Goal: Communication & Community: Answer question/provide support

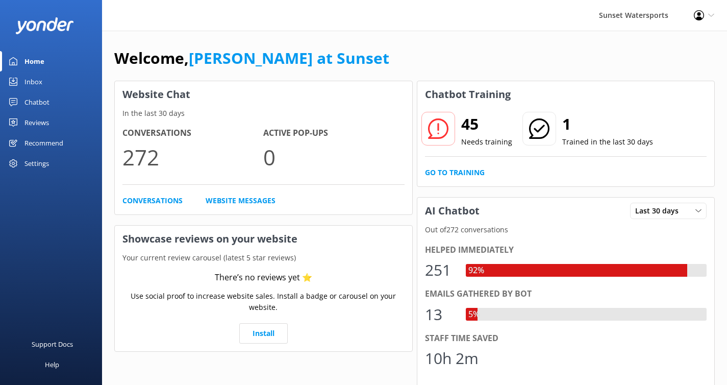
click at [40, 82] on div "Inbox" at bounding box center [34, 81] width 18 height 20
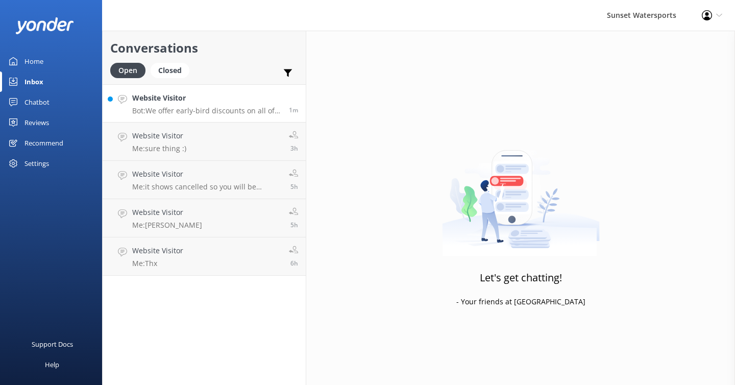
click at [252, 105] on div "Website Visitor Bot: We offer early-bird discounts on all of our morning trips!…" at bounding box center [206, 103] width 149 height 22
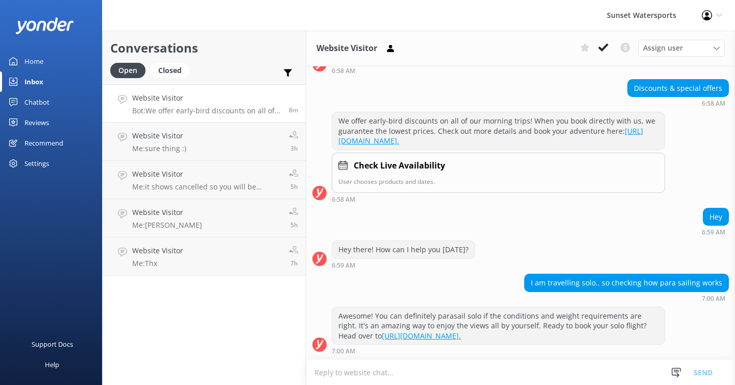
scroll to position [125, 0]
click at [602, 47] on icon at bounding box center [603, 47] width 10 height 10
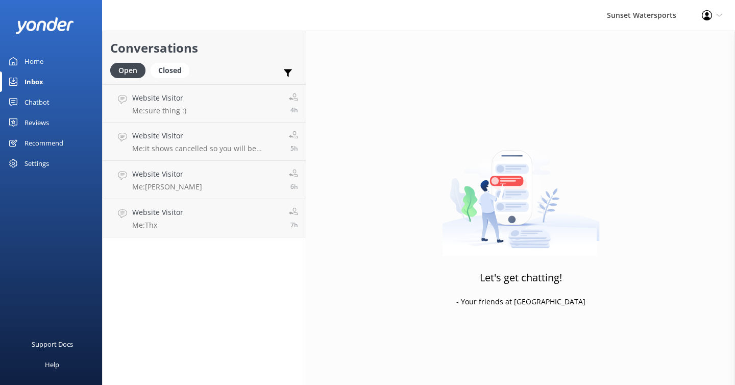
click at [42, 81] on div "Inbox" at bounding box center [34, 81] width 19 height 20
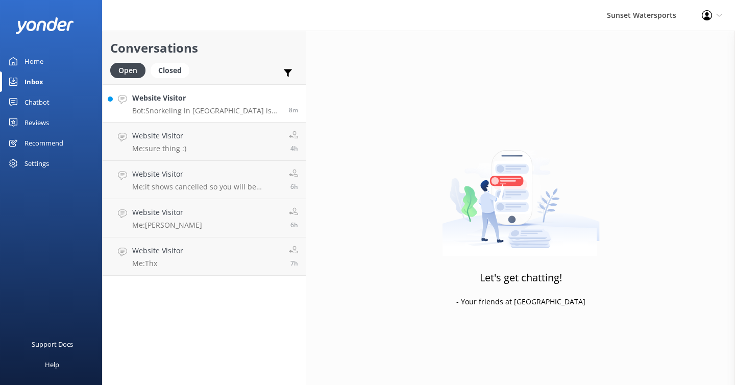
click at [237, 107] on p "Bot: Snorkeling in [GEOGRAPHIC_DATA] is beginner-friendly, and we offer snorkel…" at bounding box center [206, 110] width 149 height 9
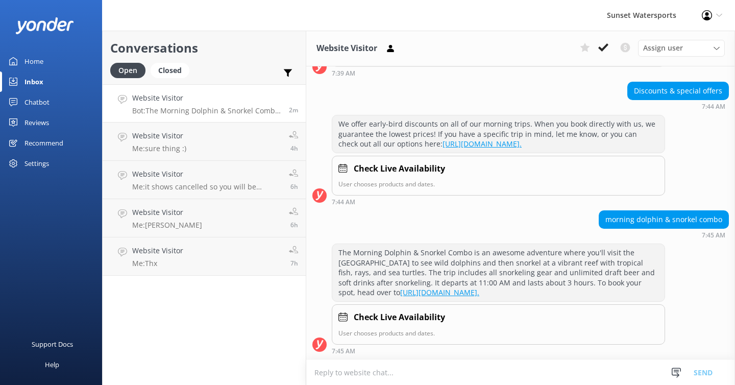
scroll to position [257, 0]
click at [604, 49] on icon at bounding box center [603, 47] width 10 height 10
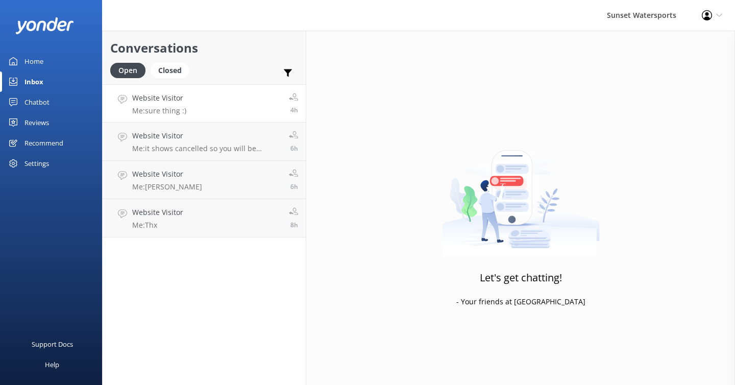
click at [224, 113] on link "Website Visitor Me: sure thing :) 4h" at bounding box center [204, 103] width 203 height 38
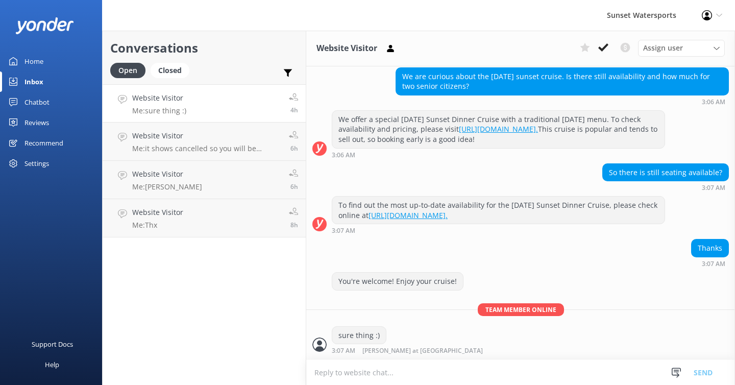
scroll to position [147, 0]
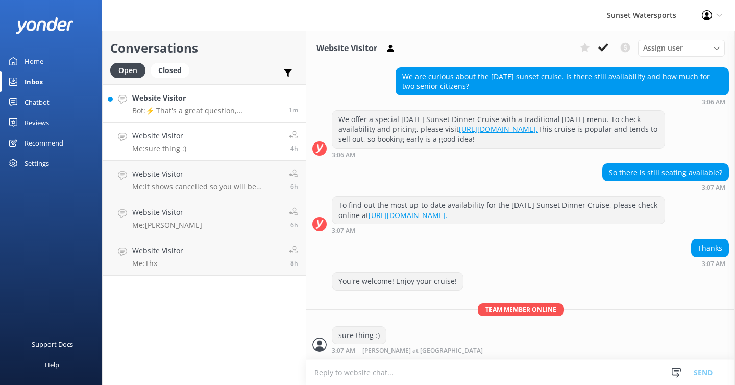
click at [216, 106] on p "Bot: ⚡ That's a great question, unfortunately I do not know the answer. I'm goi…" at bounding box center [206, 110] width 149 height 9
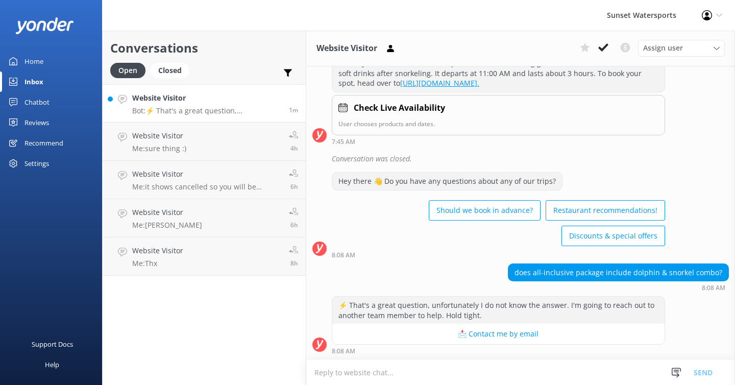
scroll to position [467, 0]
click at [333, 374] on textarea at bounding box center [520, 372] width 429 height 25
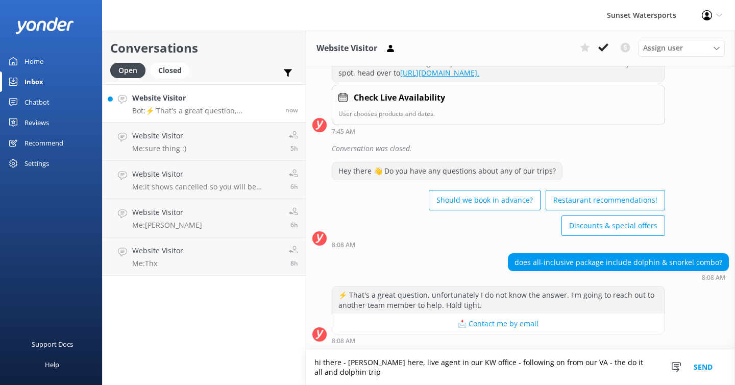
scroll to position [477, 0]
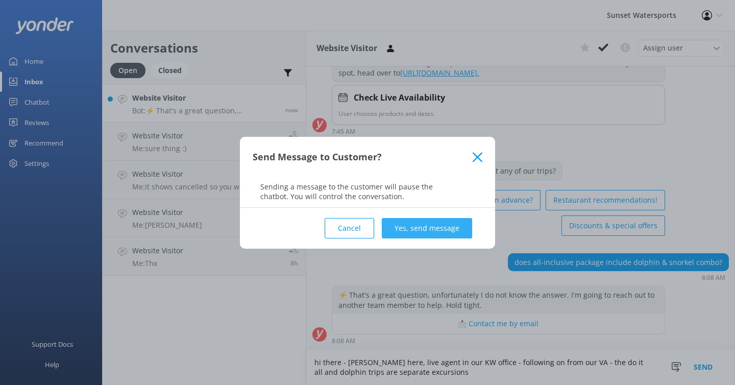
type textarea "hi there - [PERSON_NAME] here, live agent in our KW office - following on from …"
click at [442, 234] on button "Yes, send message" at bounding box center [427, 228] width 90 height 20
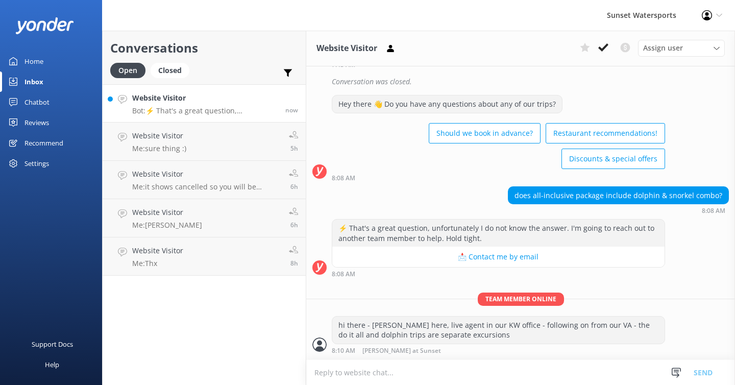
scroll to position [543, 0]
click at [343, 370] on textarea at bounding box center [520, 372] width 429 height 25
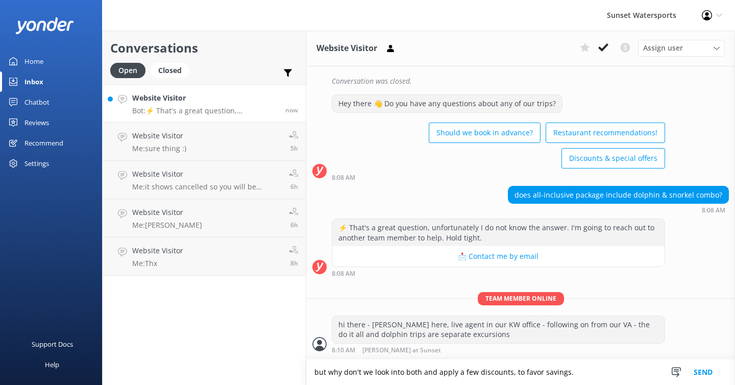
type textarea "but why don't we look into both and apply a few discounts, to favor savings."
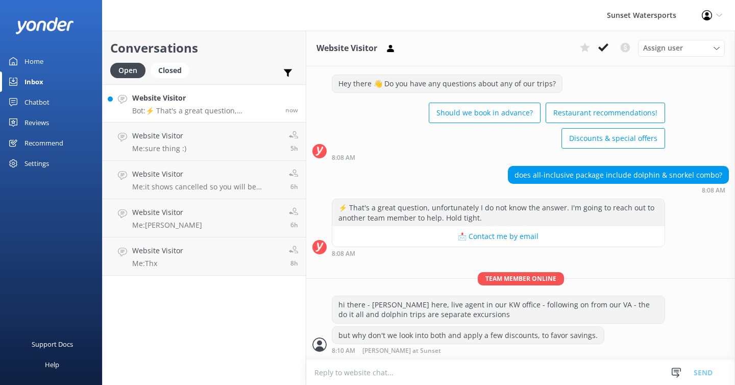
scroll to position [564, 0]
click at [330, 375] on textarea at bounding box center [520, 372] width 429 height 25
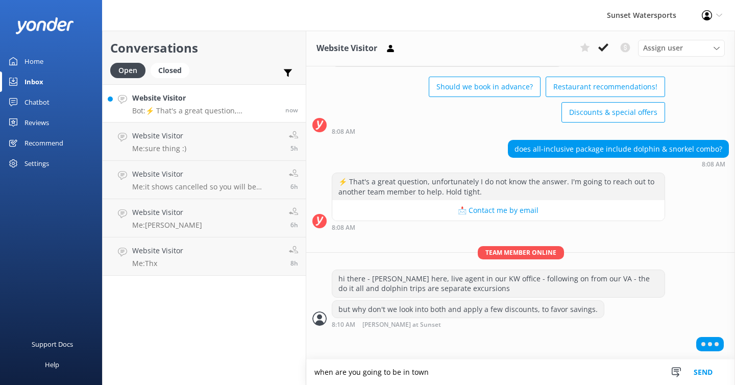
scroll to position [589, 0]
type textarea "when are you going to be in town?"
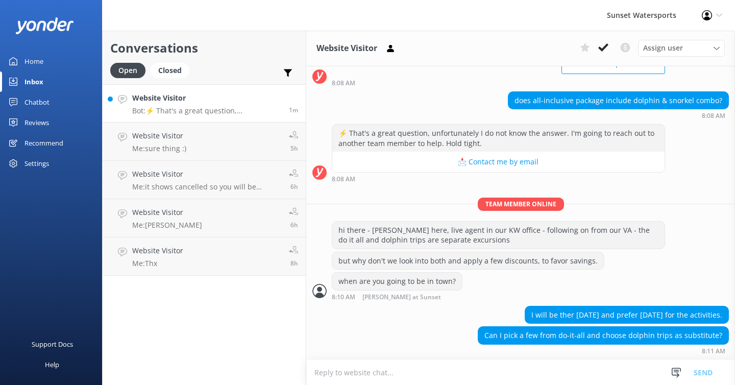
scroll to position [639, 0]
click at [329, 365] on textarea at bounding box center [520, 372] width 429 height 25
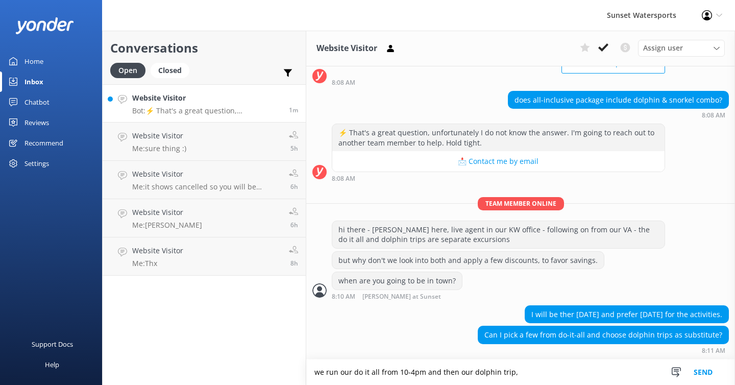
click at [468, 374] on textarea "we run our do it all from 10-4pm and then our dolphin trip," at bounding box center [520, 372] width 429 height 26
click at [577, 373] on textarea "we run our do it all from 10-4pm and then our afternoon dolphin trip," at bounding box center [520, 372] width 429 height 26
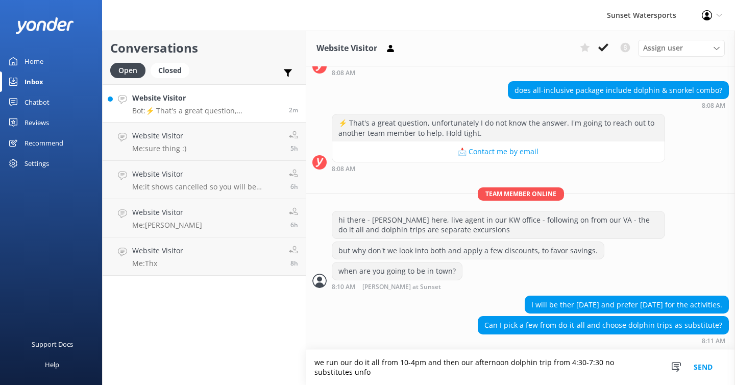
scroll to position [649, 0]
type textarea "we run our do it all from 10-4pm and then our afternoon dolphin trip from 4:30-…"
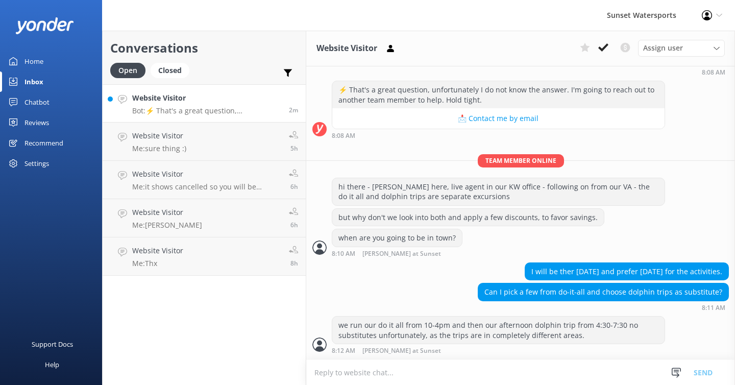
scroll to position [682, 0]
click at [337, 375] on textarea at bounding box center [520, 372] width 429 height 25
type textarea "b"
type textarea "h"
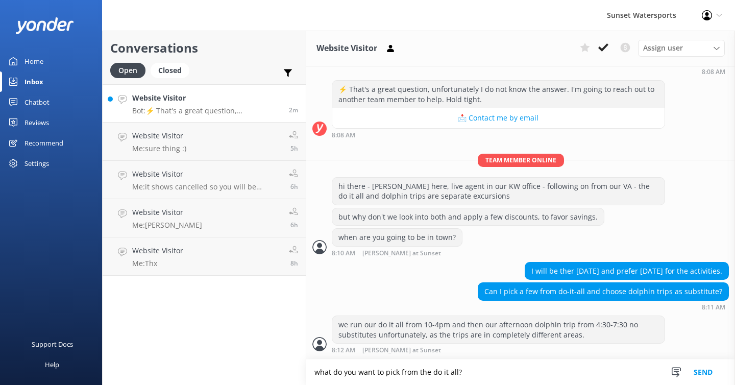
type textarea "what do you want to pick from the do it all?"
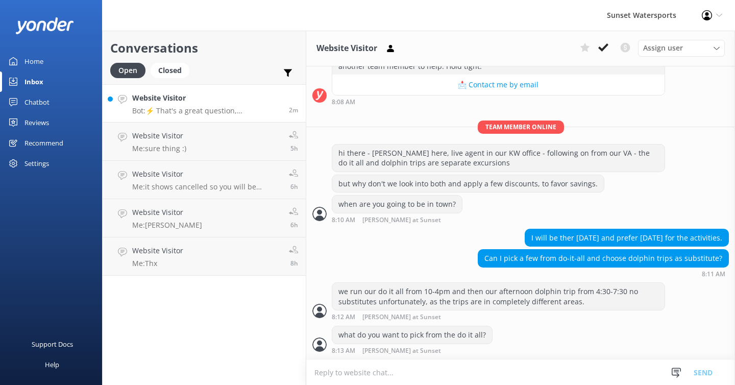
scroll to position [0, 0]
click at [342, 373] on textarea at bounding box center [520, 372] width 429 height 25
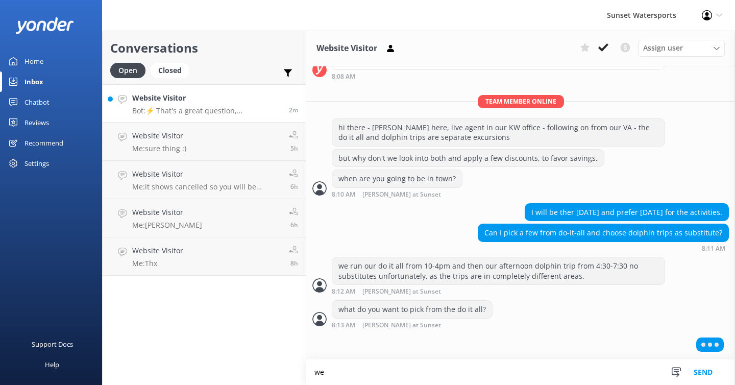
scroll to position [740, 0]
type textarea "w"
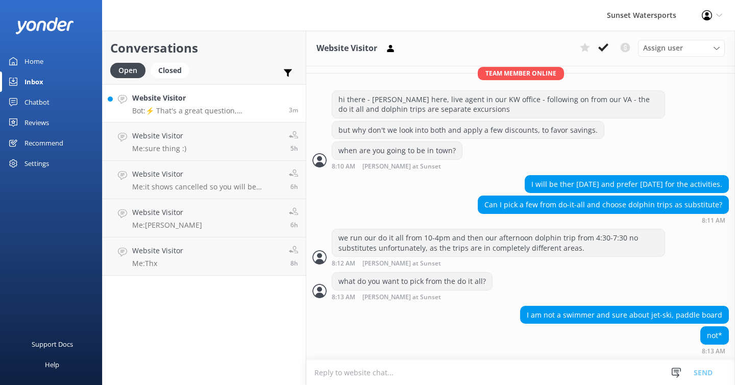
scroll to position [769, 0]
click at [371, 370] on textarea at bounding box center [520, 372] width 429 height 25
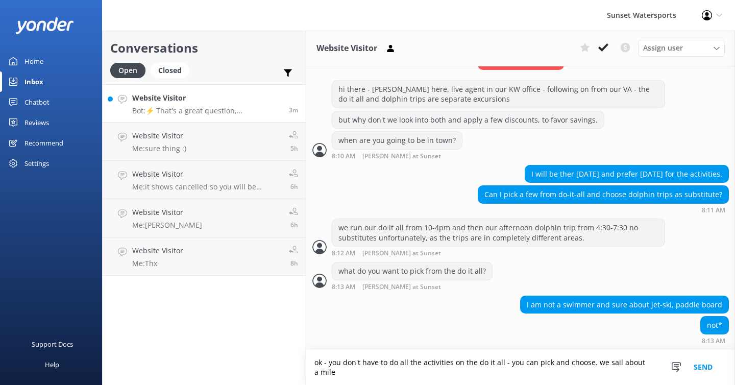
scroll to position [779, 0]
type textarea "ok - you don't have to do all the activities on the do it all - you can pick an…"
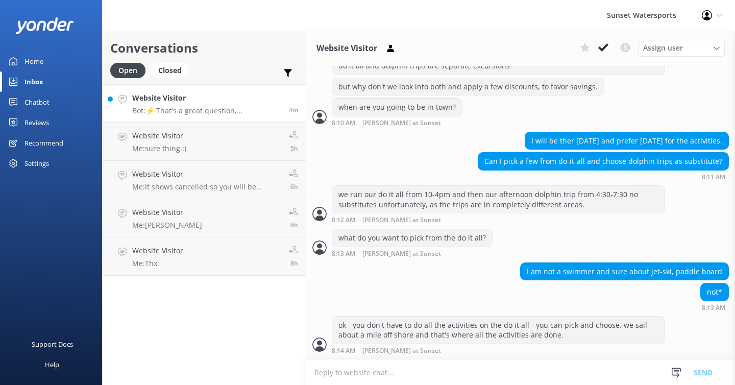
scroll to position [0, 0]
click at [352, 371] on textarea at bounding box center [520, 372] width 429 height 25
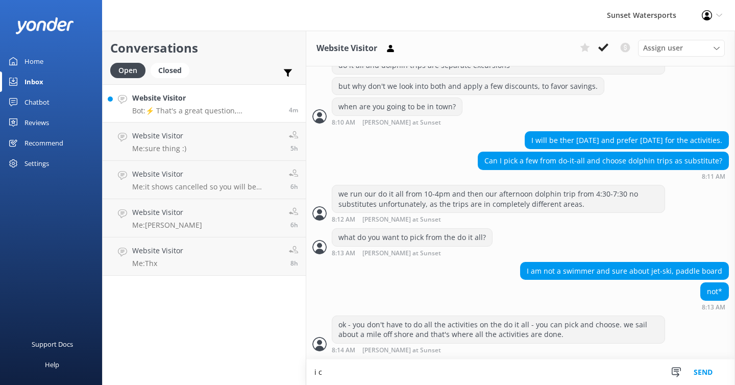
scroll to position [813, 0]
type textarea "i can also make notes about the non-swimmers. for our boat crew to view and acc…"
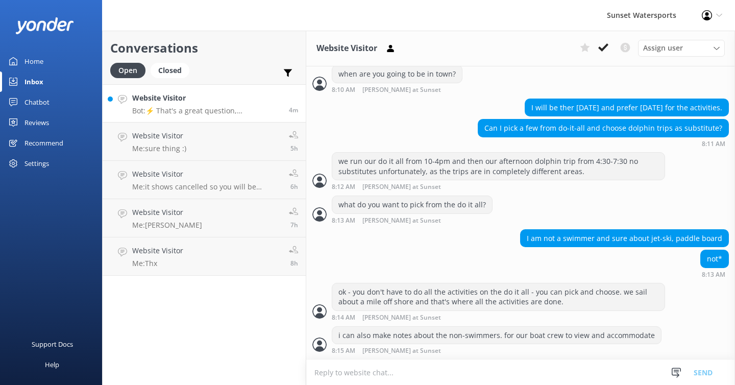
scroll to position [846, 0]
click at [335, 372] on textarea at bounding box center [520, 372] width 429 height 25
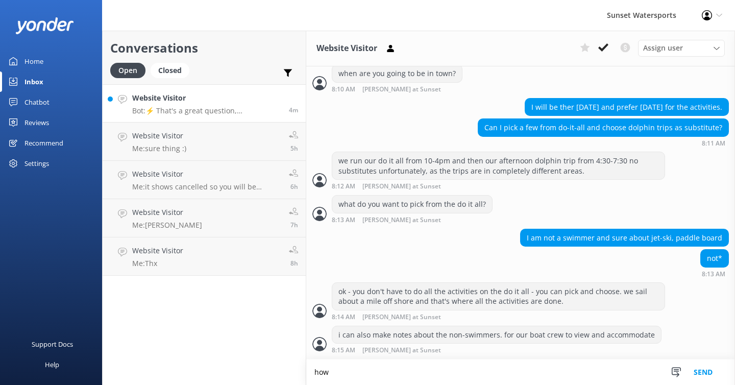
scroll to position [846, 0]
type textarea "how many are interested in this trip?"
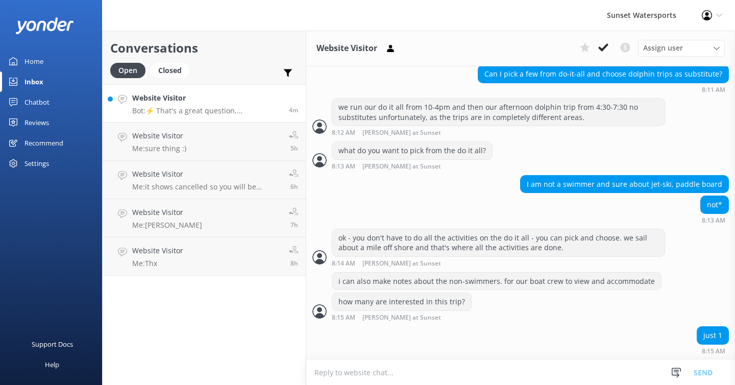
scroll to position [900, 0]
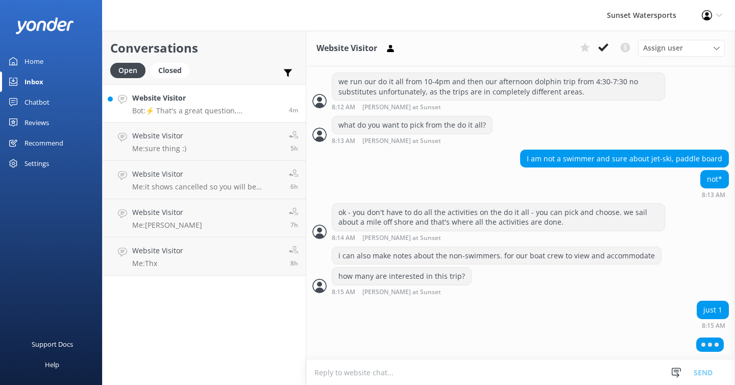
click at [339, 372] on textarea at bounding box center [520, 372] width 429 height 25
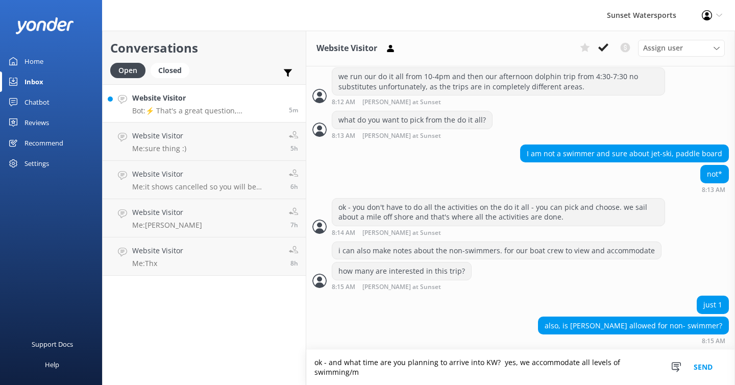
scroll to position [931, 0]
type textarea "ok - and what time are you planning to arrive into KW? yes, we accommodate all …"
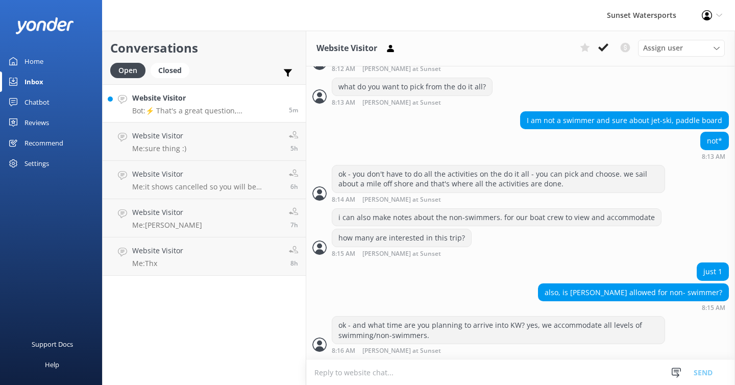
scroll to position [964, 0]
click at [362, 366] on textarea at bounding box center [520, 372] width 429 height 25
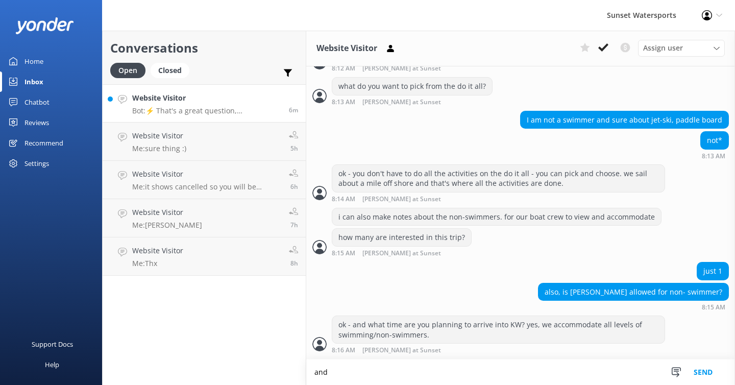
scroll to position [964, 0]
type textarea "are you going to be in town just for the day?"
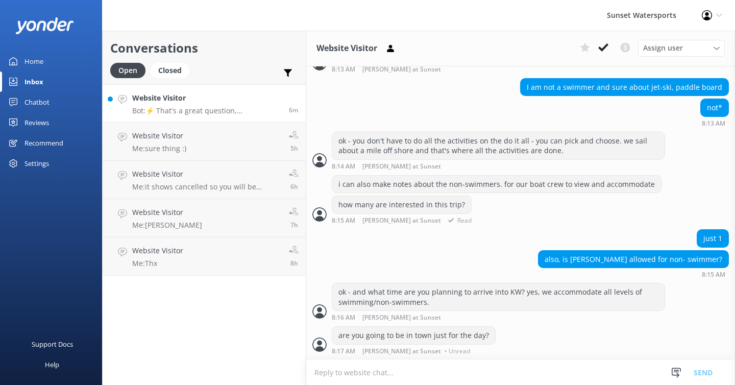
scroll to position [997, 0]
click at [355, 366] on textarea at bounding box center [520, 372] width 429 height 25
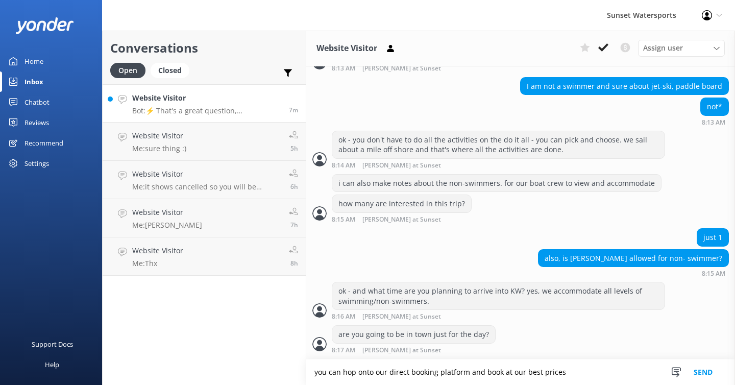
scroll to position [998, 0]
type textarea "you can hop onto our direct booking platform and book at our best prices -"
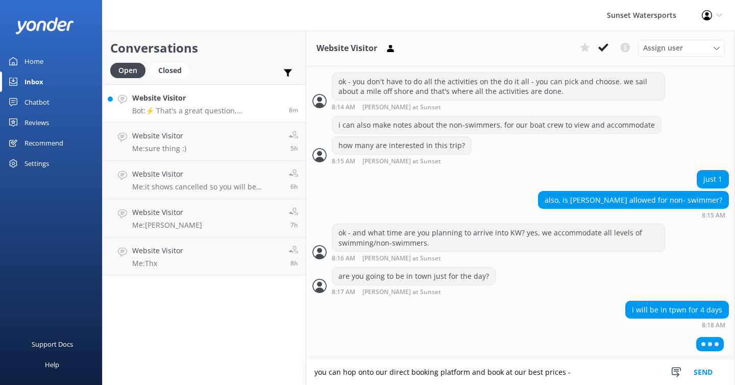
scroll to position [1055, 0]
drag, startPoint x: 569, startPoint y: 376, endPoint x: 308, endPoint y: 376, distance: 260.9
click at [308, 376] on textarea "you can hop onto our direct booking platform and book at our best prices -" at bounding box center [520, 372] width 429 height 26
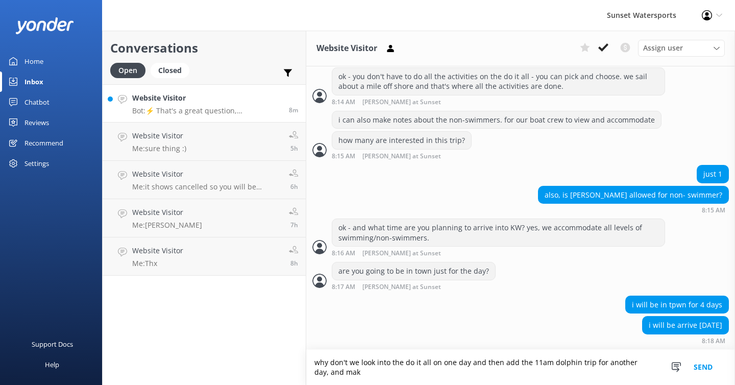
scroll to position [1061, 0]
type textarea "why don't we look into the do it all on one day and then add the 11am dolphin t…"
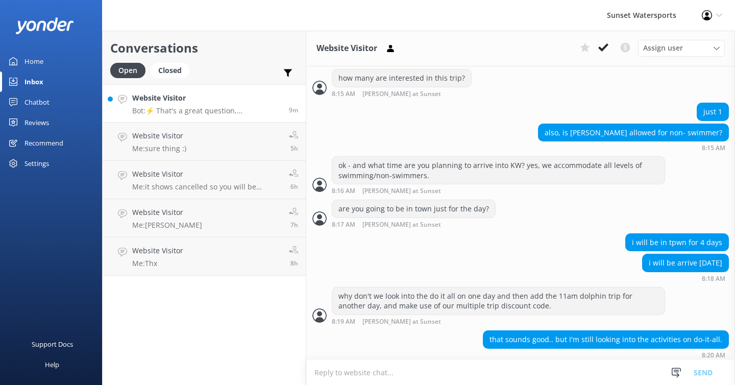
scroll to position [1127, 0]
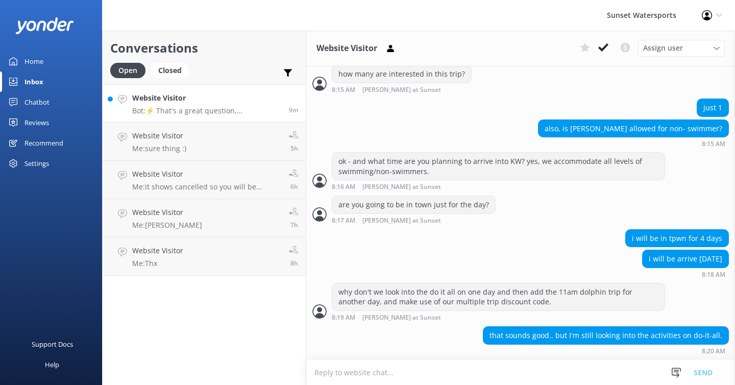
click at [327, 372] on textarea at bounding box center [520, 372] width 429 height 25
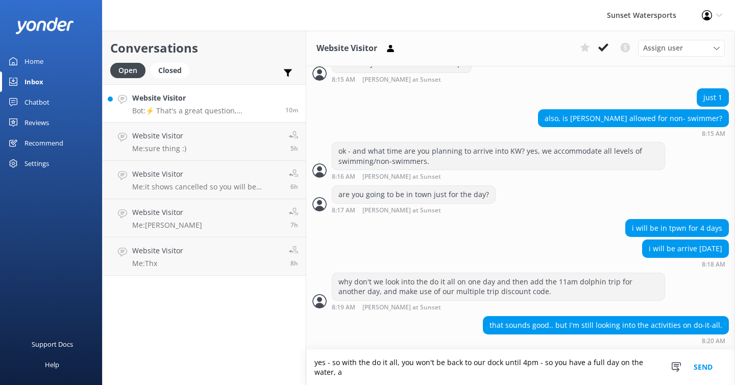
scroll to position [1137, 0]
type textarea "yes - so with the do it all, you won't be back to our dock until 4pm - so you h…"
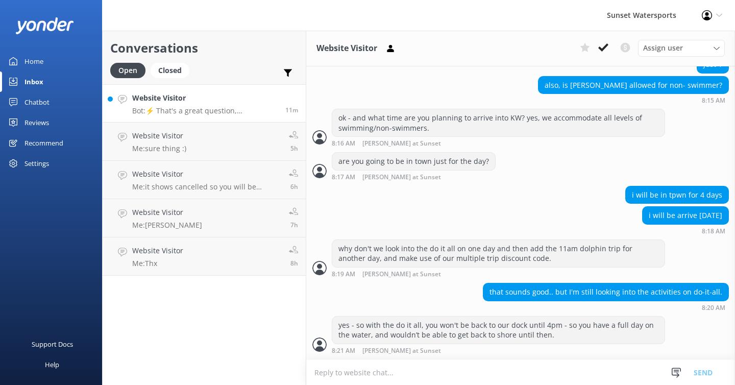
scroll to position [0, 0]
click at [331, 376] on textarea at bounding box center [520, 372] width 429 height 25
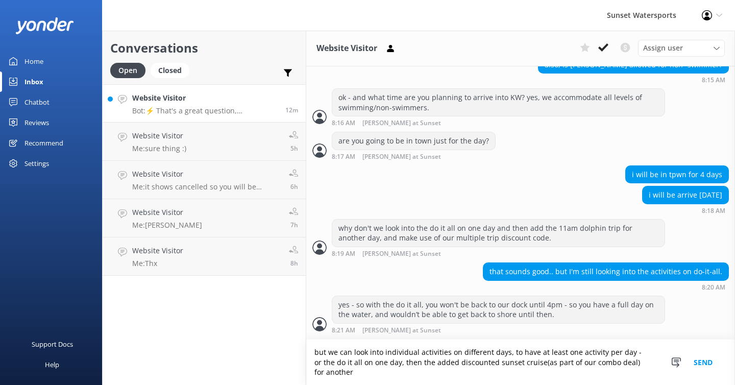
scroll to position [1191, 0]
type textarea "but we can look into individual activities on different days, to have at least …"
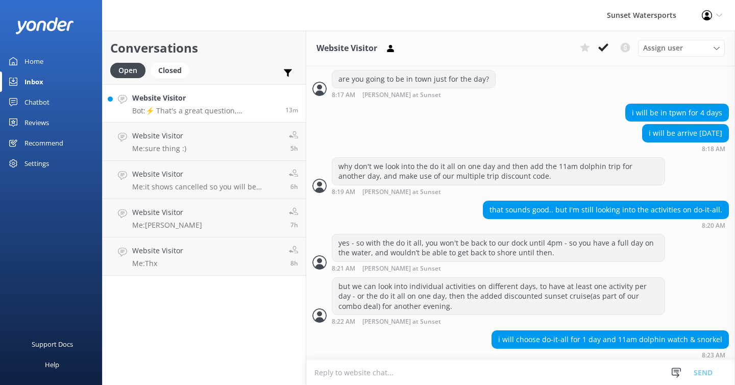
scroll to position [1257, 0]
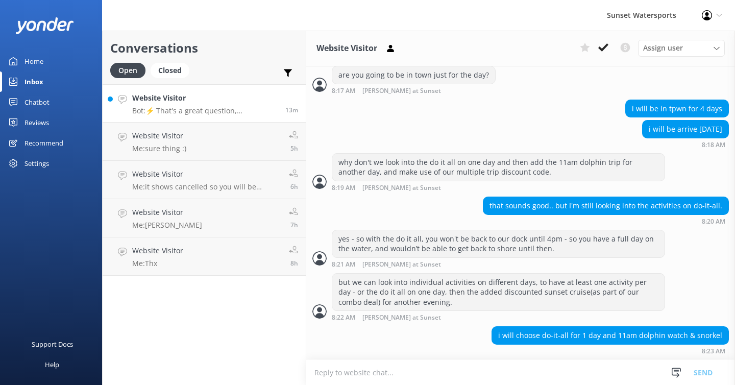
click at [354, 366] on textarea at bounding box center [520, 372] width 429 height 25
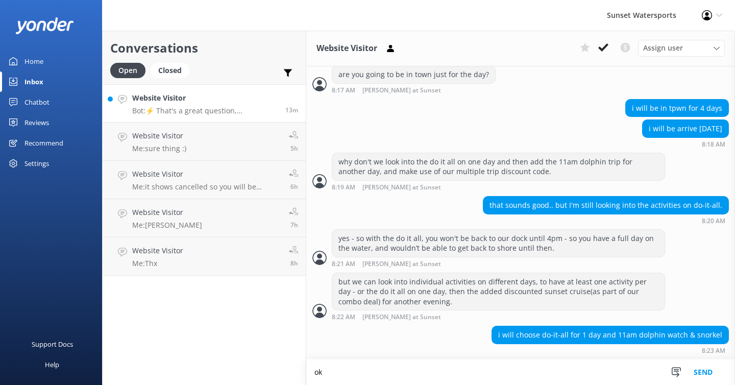
scroll to position [1258, 0]
click at [352, 366] on textarea "ok" at bounding box center [520, 372] width 429 height 26
type textarea "o"
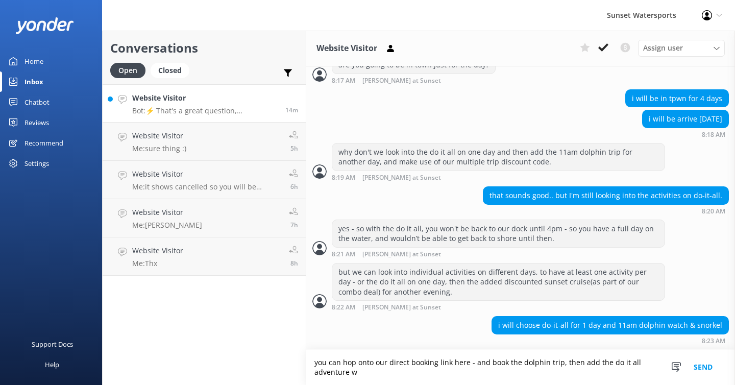
scroll to position [1268, 0]
click at [556, 365] on textarea "you can hop onto our direct booking link here - and book the dolphin trip, then…" at bounding box center [520, 367] width 429 height 35
click at [438, 374] on textarea "you can hop onto our direct booking link here - and book the dolphin trip first…" at bounding box center [520, 367] width 429 height 35
paste textarea "[URL][DOMAIN_NAME]"
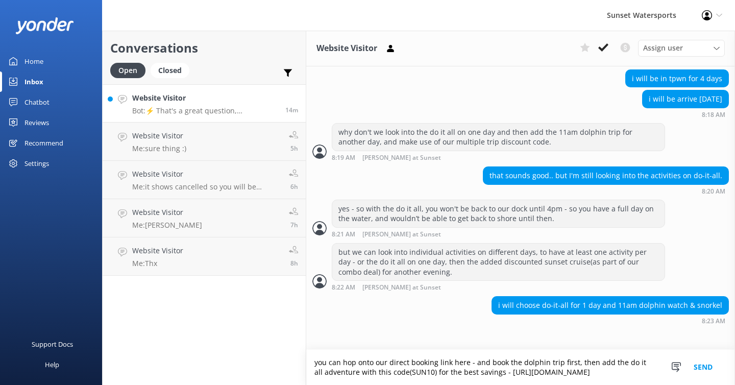
scroll to position [1288, 0]
type textarea "you can hop onto our direct booking link here - and book the dolphin trip first…"
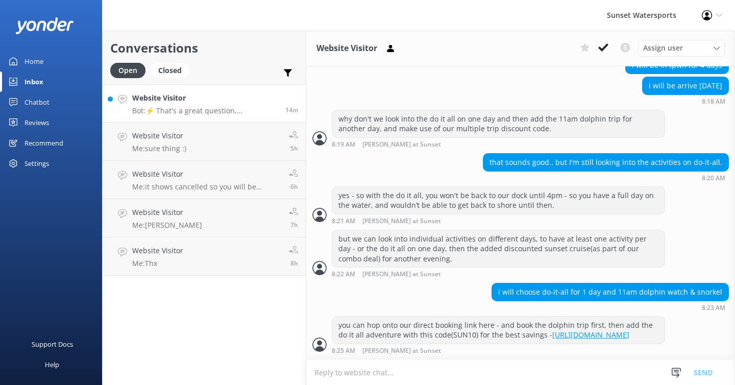
scroll to position [1321, 0]
click at [473, 372] on textarea at bounding box center [520, 372] width 429 height 25
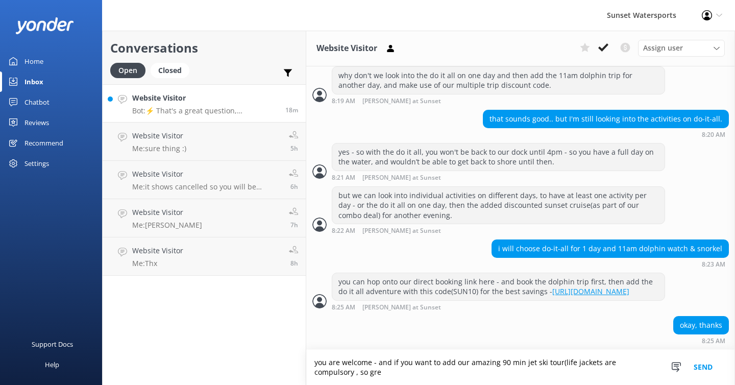
scroll to position [1364, 0]
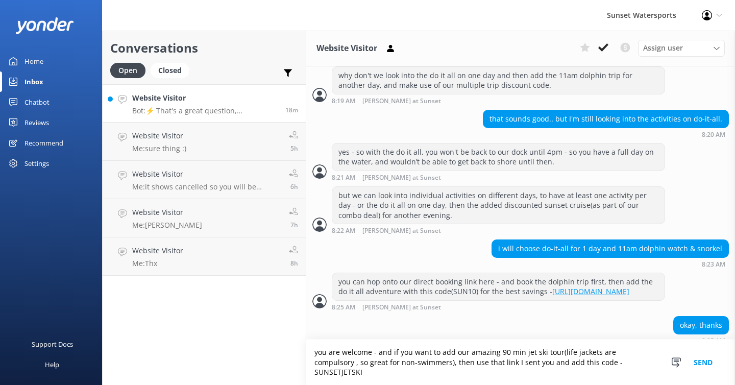
type textarea "you are welcome - and if you want to add our amazing 90 min jet ski tour(life j…"
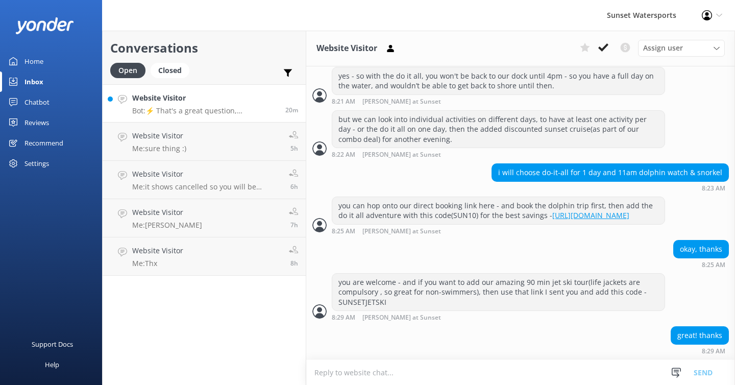
scroll to position [1440, 0]
click at [605, 47] on use at bounding box center [603, 47] width 10 height 8
